Goal: Task Accomplishment & Management: Manage account settings

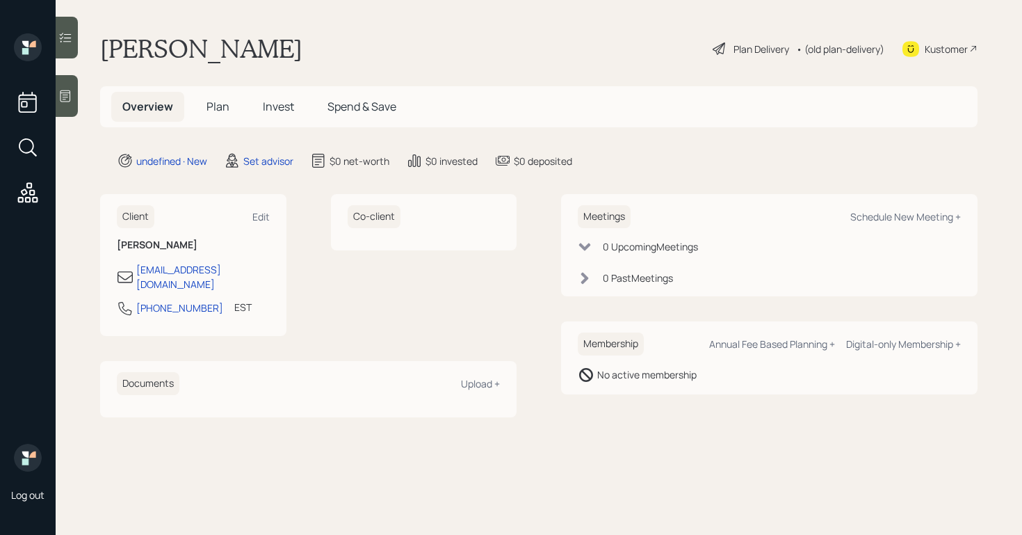
click at [73, 92] on div at bounding box center [67, 96] width 22 height 42
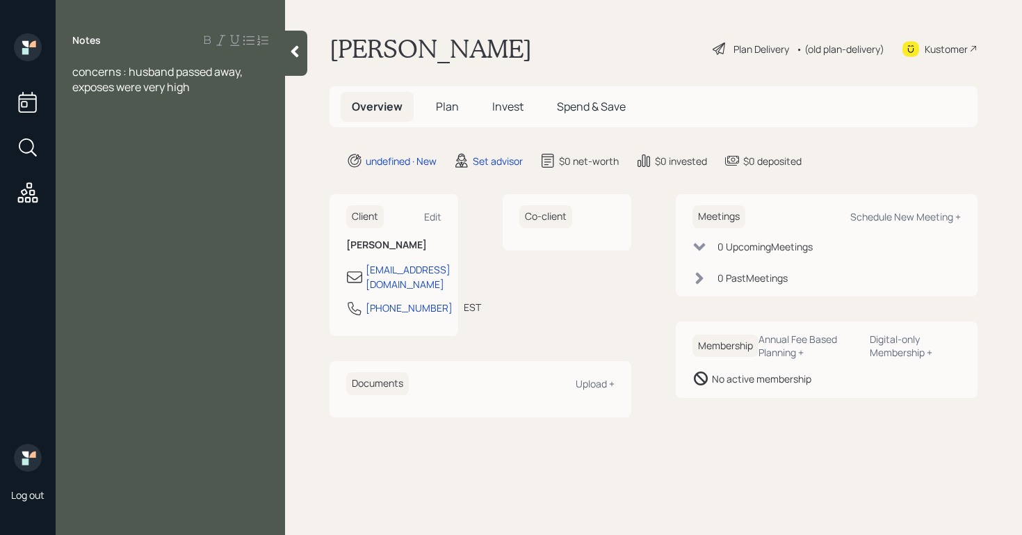
click at [222, 85] on div "concerns : husband passed away, exposes were very high" at bounding box center [170, 79] width 196 height 31
click at [265, 101] on div "concerns : husband passed away, exposes were very high, she knows her expenses …" at bounding box center [170, 87] width 196 height 46
click at [239, 122] on div "- doesn't want $ in annuity" at bounding box center [170, 117] width 196 height 15
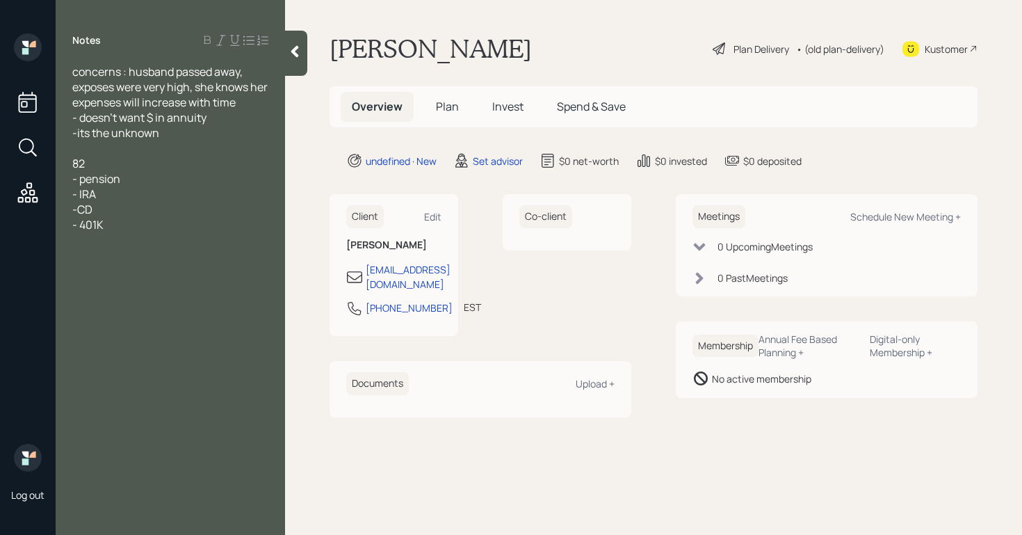
click at [133, 182] on div "- pension" at bounding box center [170, 178] width 196 height 15
click at [103, 194] on div "- IRA" at bounding box center [170, 193] width 196 height 15
click at [127, 241] on div at bounding box center [170, 239] width 196 height 15
click at [215, 243] on div "- spousal benefit trust" at bounding box center [170, 239] width 196 height 15
click at [129, 194] on div "- IRA" at bounding box center [170, 193] width 196 height 15
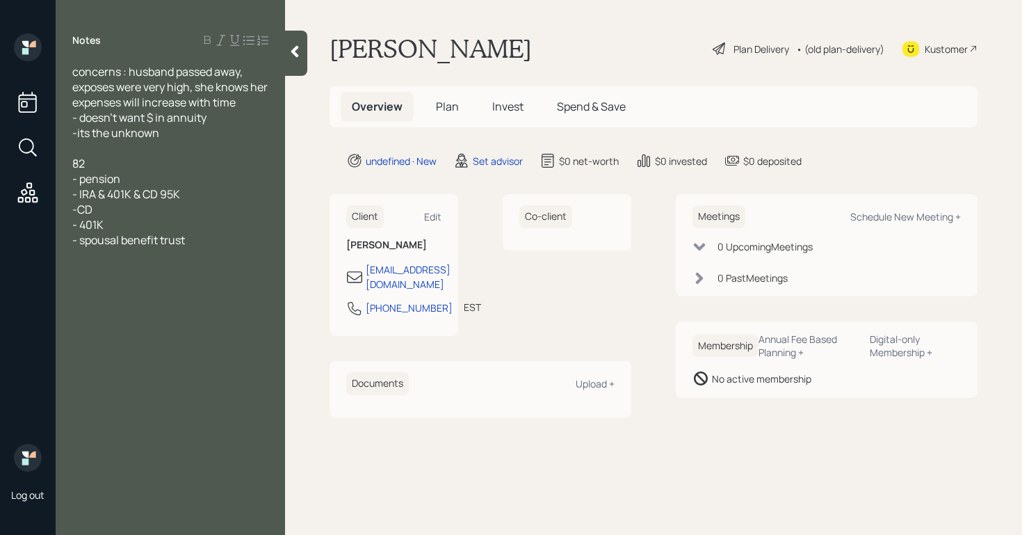
click at [141, 180] on div "- pension" at bounding box center [170, 178] width 196 height 15
click at [159, 200] on span "- IRA & 401K & CD 95K" at bounding box center [126, 193] width 108 height 15
drag, startPoint x: 218, startPoint y: 260, endPoint x: 72, endPoint y: 228, distance: 150.2
click at [72, 228] on div "concerns : husband passed away, exposes were very high, she knows her expenses …" at bounding box center [171, 163] width 230 height 199
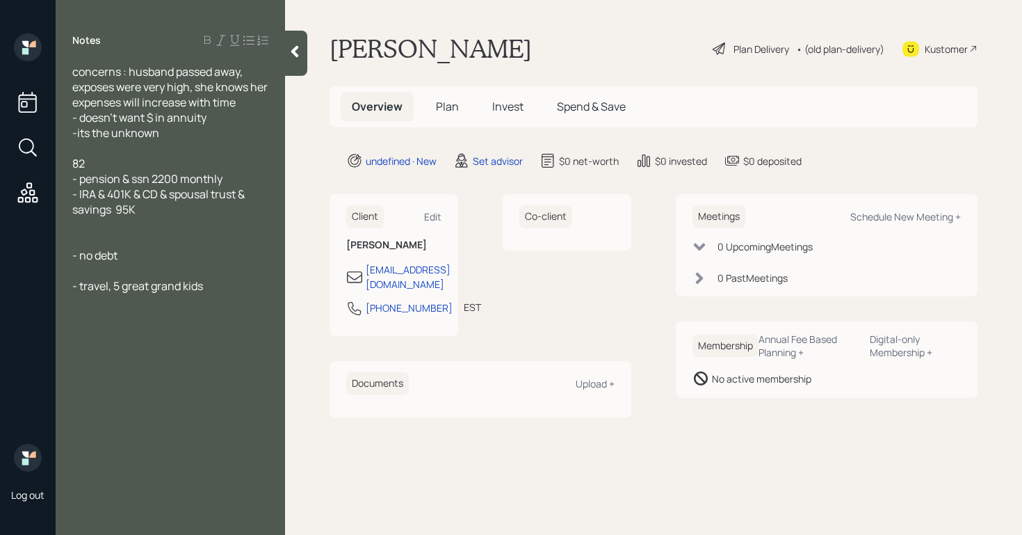
click at [127, 253] on div "- no debt" at bounding box center [170, 255] width 196 height 15
click at [948, 216] on div "Schedule New Meeting +" at bounding box center [906, 216] width 111 height 13
select select "round-[PERSON_NAME]"
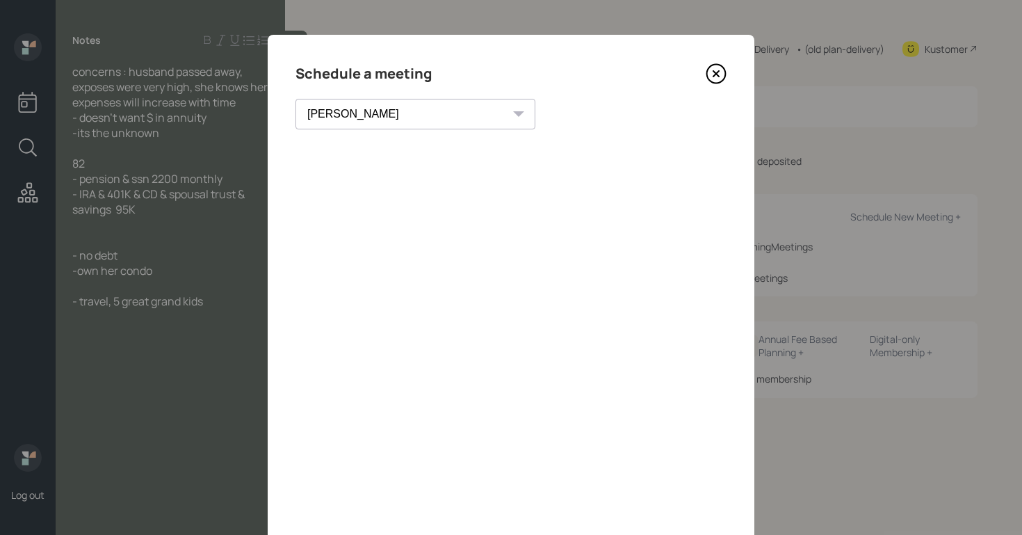
click at [706, 70] on icon at bounding box center [716, 73] width 21 height 21
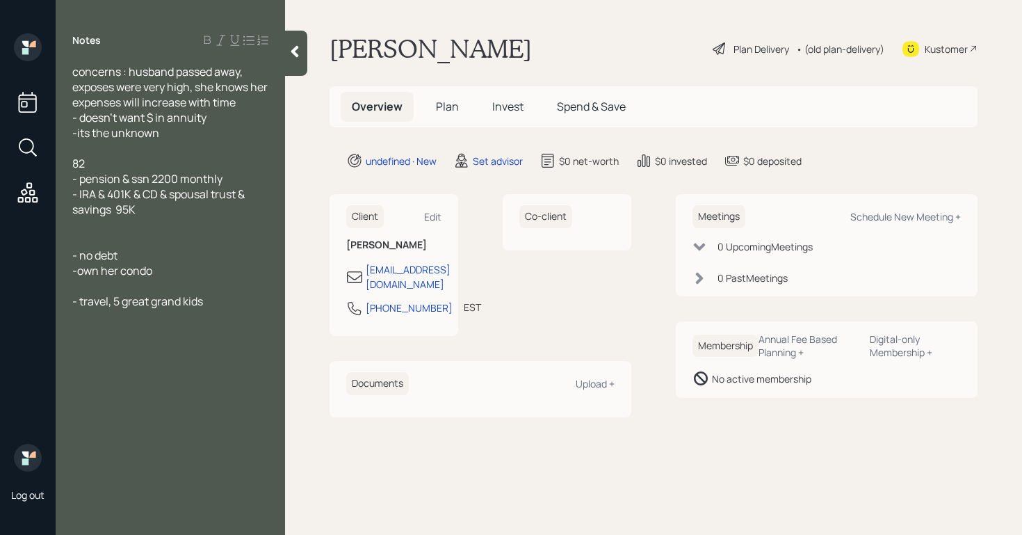
click at [120, 84] on span "concerns : husband passed away, exposes were very high, she knows her expenses …" at bounding box center [171, 87] width 198 height 46
click at [198, 90] on span "concerns : husband passed away, expenses were very high, she knows her expenses…" at bounding box center [164, 87] width 185 height 46
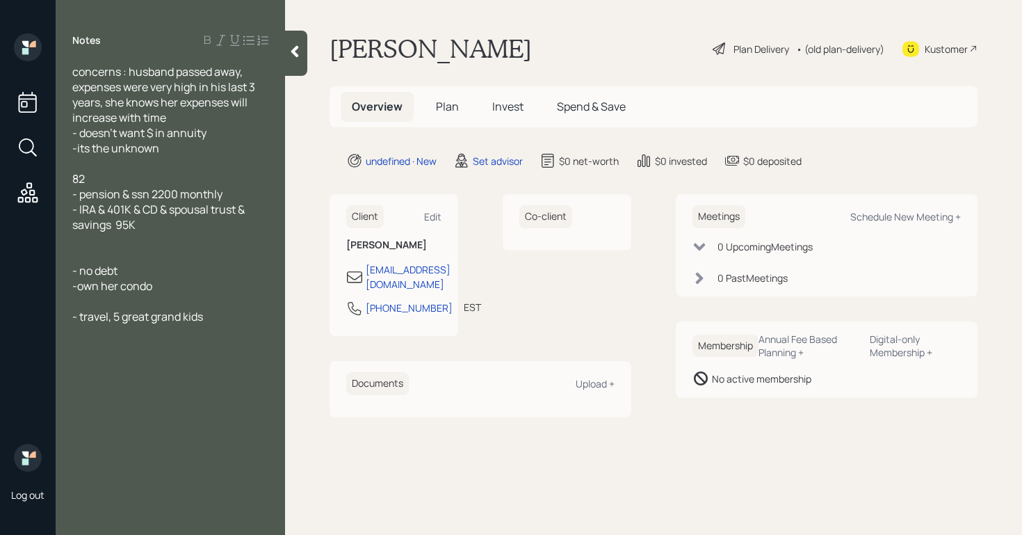
click at [185, 118] on div "concerns : husband passed away, expenses were very high in his last 3 years, sh…" at bounding box center [170, 94] width 196 height 61
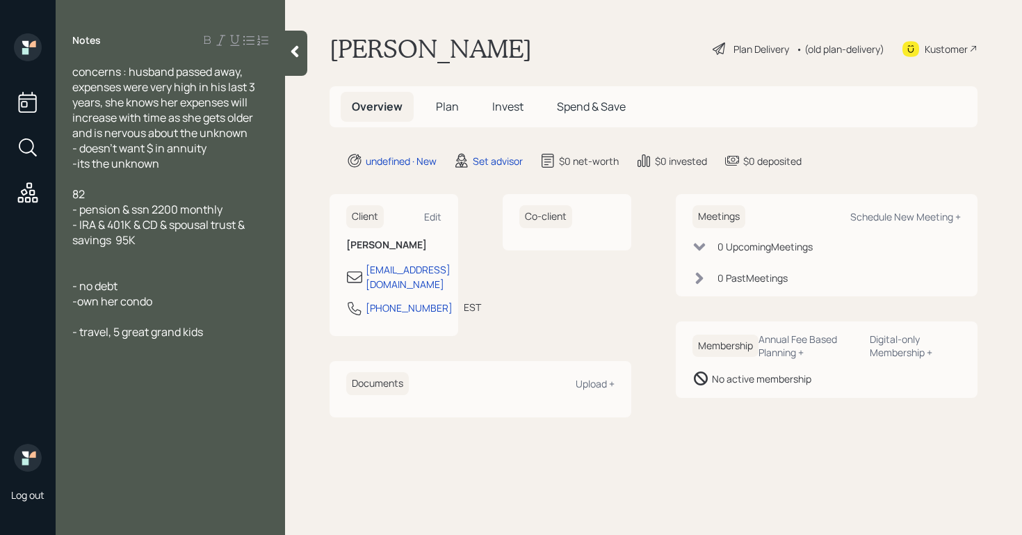
drag, startPoint x: 169, startPoint y: 166, endPoint x: 74, endPoint y: 166, distance: 94.6
click at [74, 166] on div "-its the unknown" at bounding box center [170, 163] width 196 height 15
click at [74, 191] on span "82" at bounding box center [78, 193] width 13 height 15
click at [173, 227] on span "- IRA & 401K & CD & spousal trust & savings 95K" at bounding box center [159, 232] width 175 height 31
click at [260, 223] on div "- IRA & 401K & CD & spousal trust & savings 95K" at bounding box center [170, 232] width 196 height 31
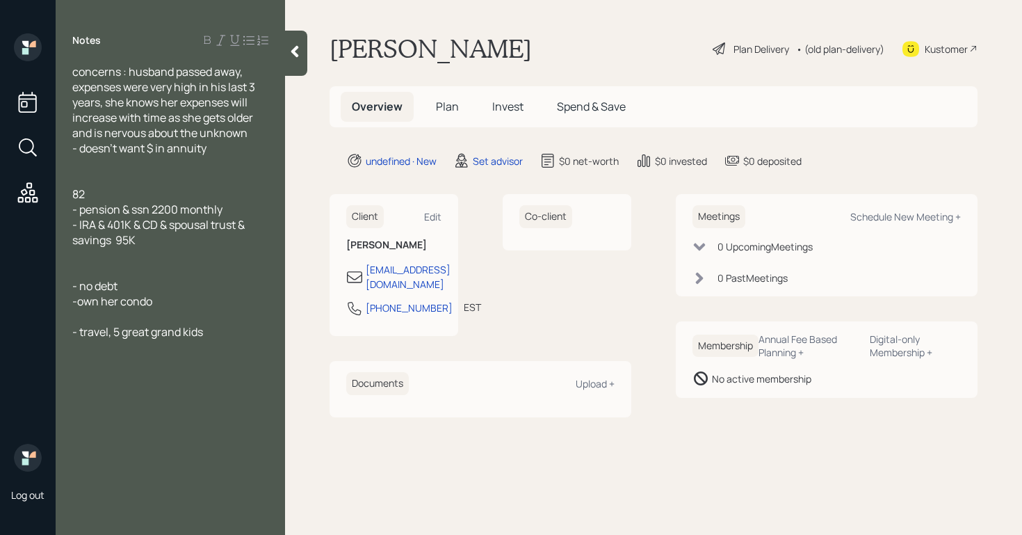
click at [194, 246] on div "- IRA & 401K & CD & spousal trust & savings 95K" at bounding box center [170, 232] width 196 height 31
click at [101, 303] on span "-own her condo" at bounding box center [112, 301] width 80 height 15
click at [149, 290] on div "- no debt" at bounding box center [170, 285] width 196 height 15
click at [73, 289] on span "- no debt" at bounding box center [94, 285] width 45 height 15
click at [219, 284] on div "-owns her condo" at bounding box center [170, 285] width 196 height 15
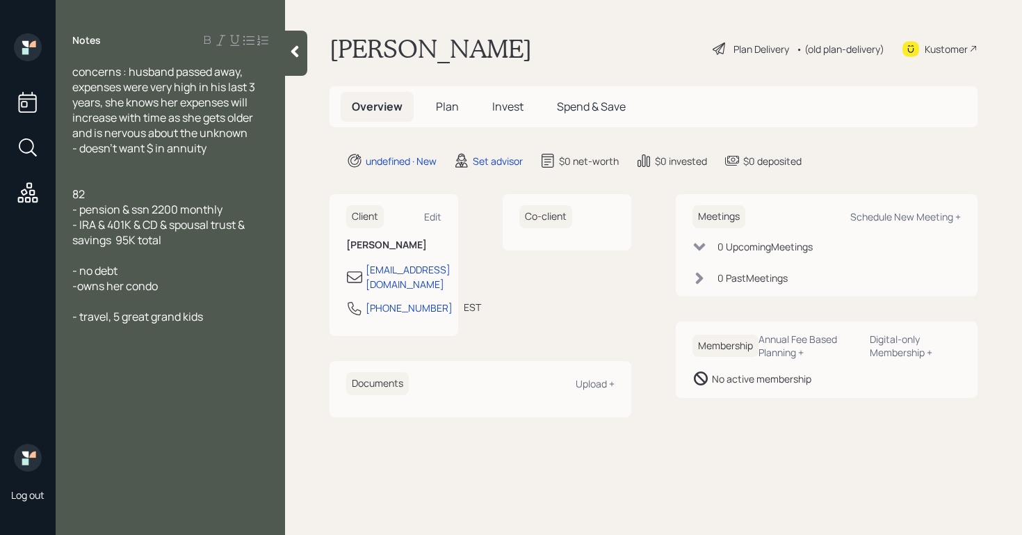
click at [111, 318] on span "- travel, 5 great grand kids" at bounding box center [137, 316] width 131 height 15
click at [284, 65] on div "concerns : husband passed away, expenses were very high in his last 3 years, sh…" at bounding box center [171, 201] width 230 height 275
click at [293, 61] on div at bounding box center [296, 53] width 22 height 45
